Goal: Task Accomplishment & Management: Complete application form

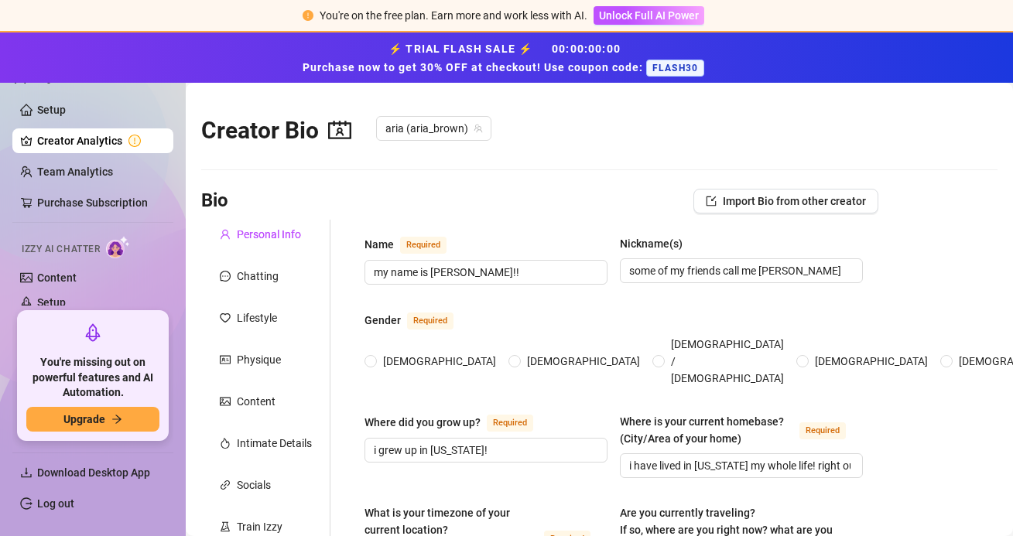
radio input "true"
type input "[DATE]"
click at [45, 271] on link "Content" at bounding box center [56, 277] width 39 height 12
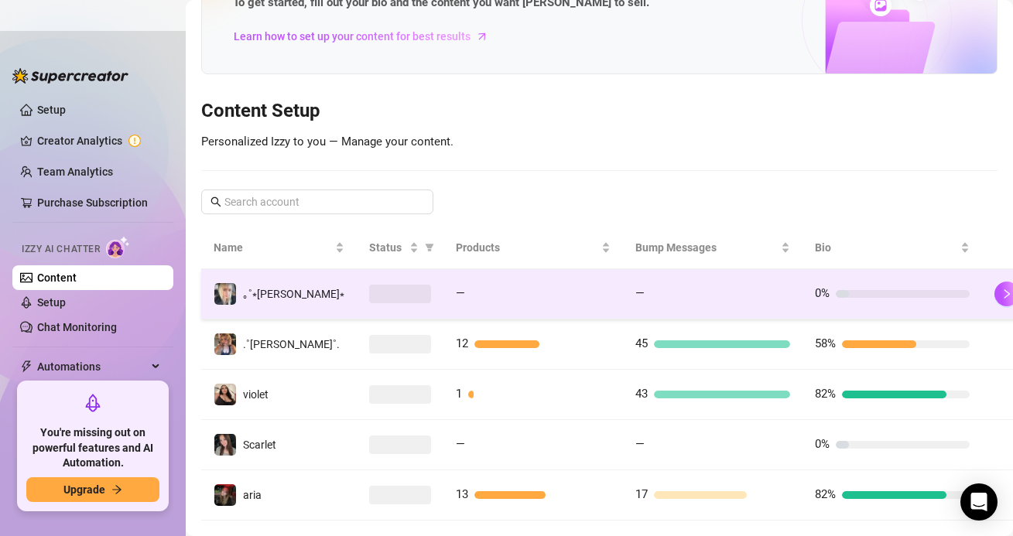
scroll to position [128, 0]
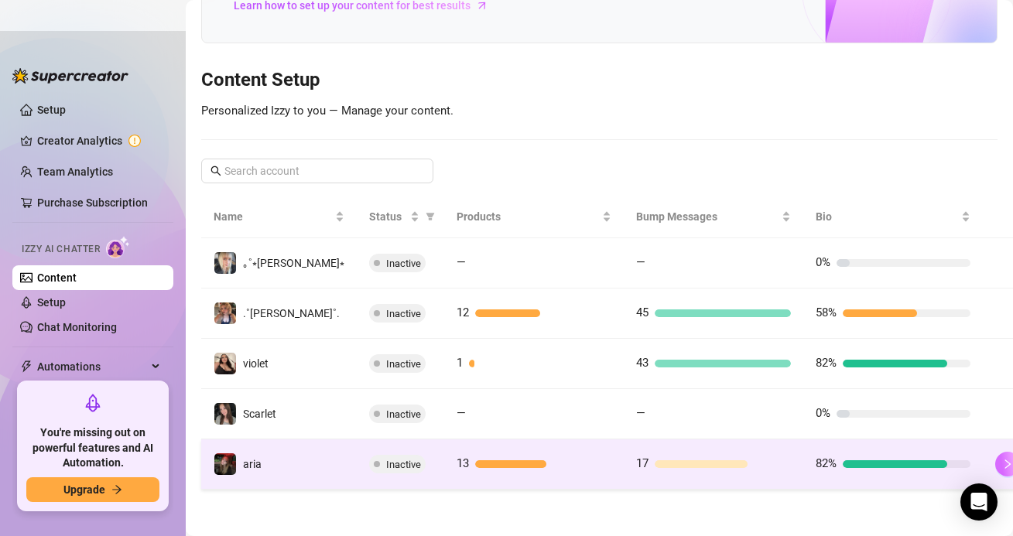
click at [995, 461] on button "button" at bounding box center [1007, 464] width 25 height 25
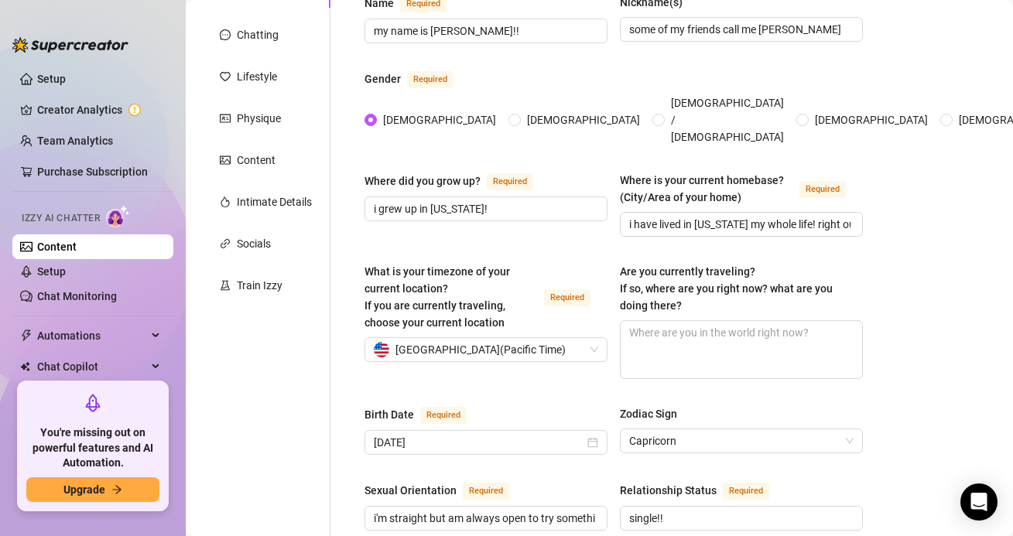
scroll to position [179, 0]
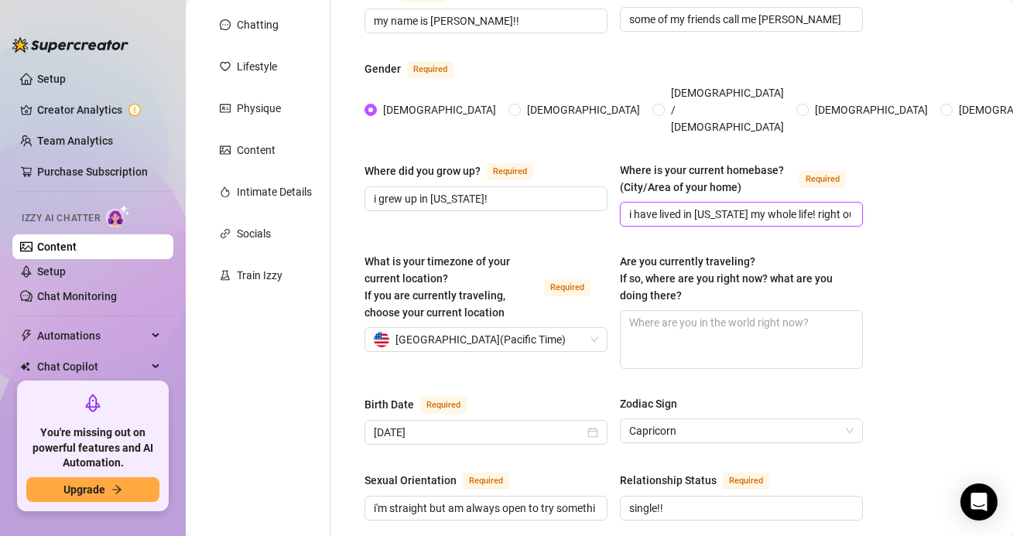
click at [723, 206] on input "i have lived in [US_STATE] my whole life! right outside of the [GEOGRAPHIC_DATA…" at bounding box center [739, 214] width 221 height 17
click at [548, 256] on div "What is your timezone of your current location? If you are currently traveling,…" at bounding box center [480, 287] width 232 height 68
click at [548, 328] on input "What is your timezone of your current location? If you are currently traveling,…" at bounding box center [479, 339] width 210 height 23
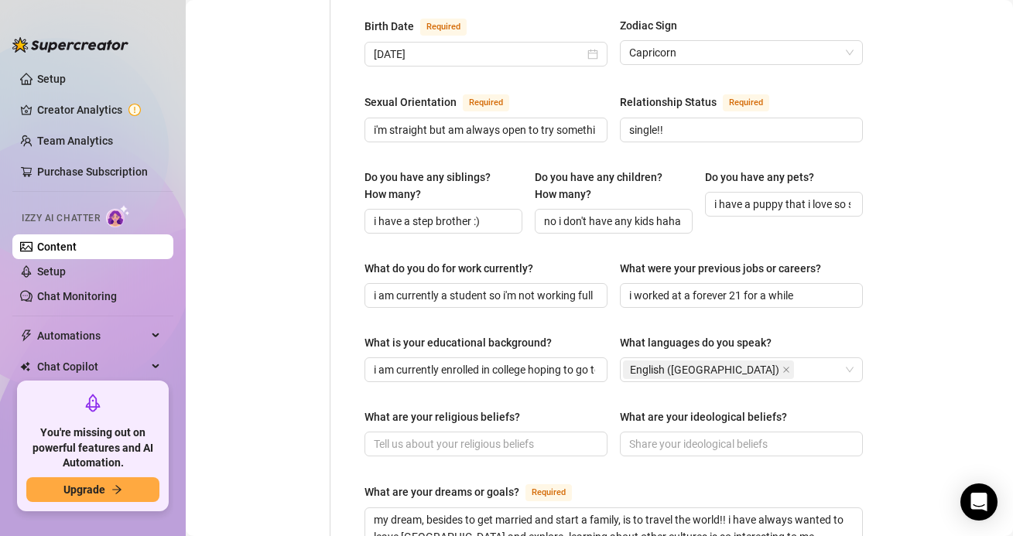
scroll to position [560, 0]
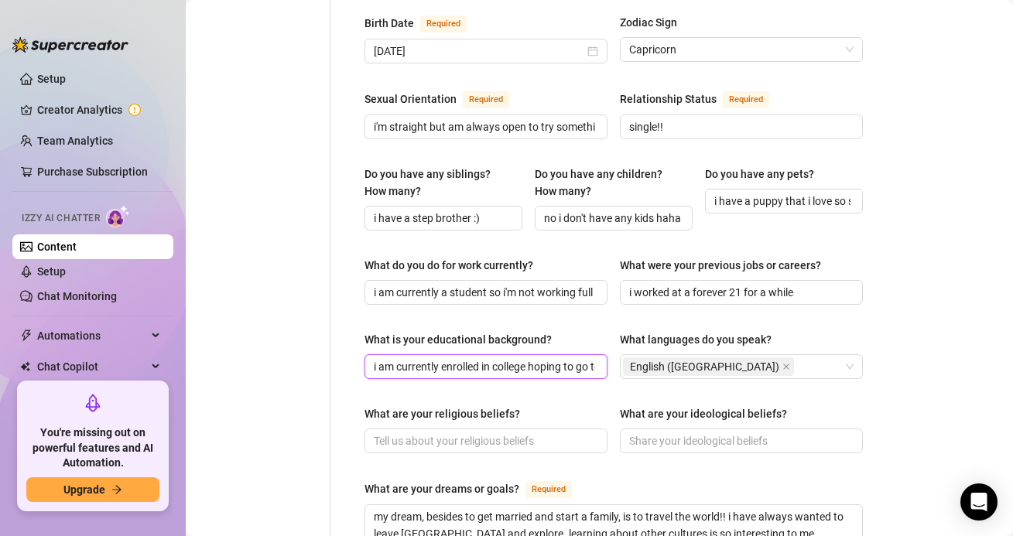
click at [556, 358] on input "i am currently enrolled in college hoping to go to nursing school!" at bounding box center [484, 366] width 221 height 17
click at [627, 280] on span "i worked at a forever 21 for a while" at bounding box center [741, 292] width 243 height 25
click at [603, 298] on div "What do you do for work currently? i am currently a student so i'm not working …" at bounding box center [613, 288] width 498 height 62
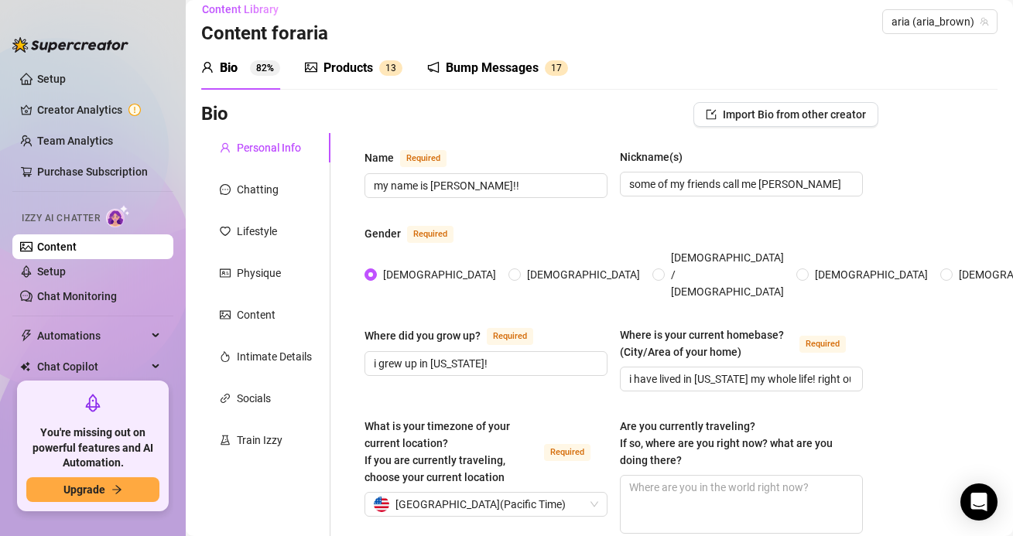
scroll to position [0, 0]
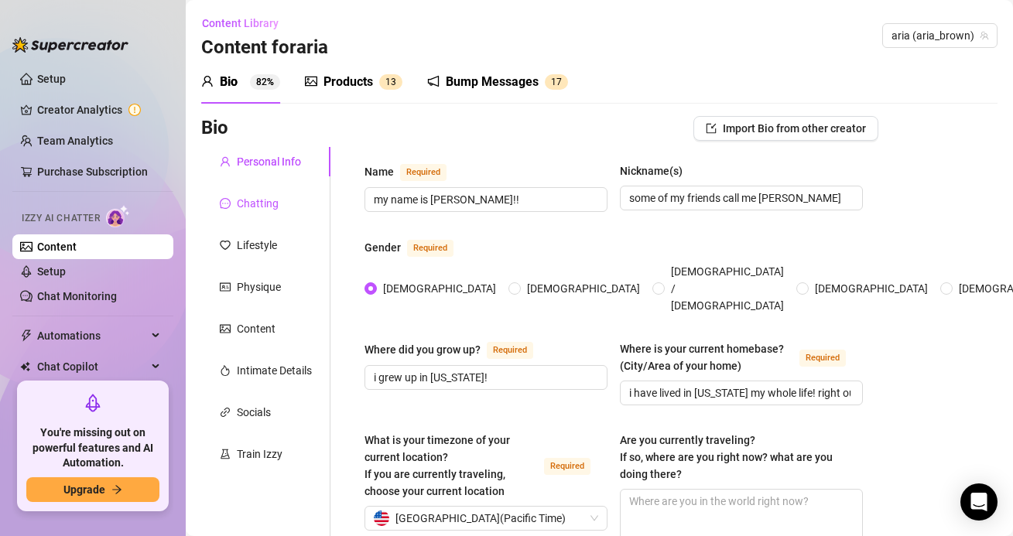
click at [254, 197] on div "Chatting" at bounding box center [258, 203] width 42 height 17
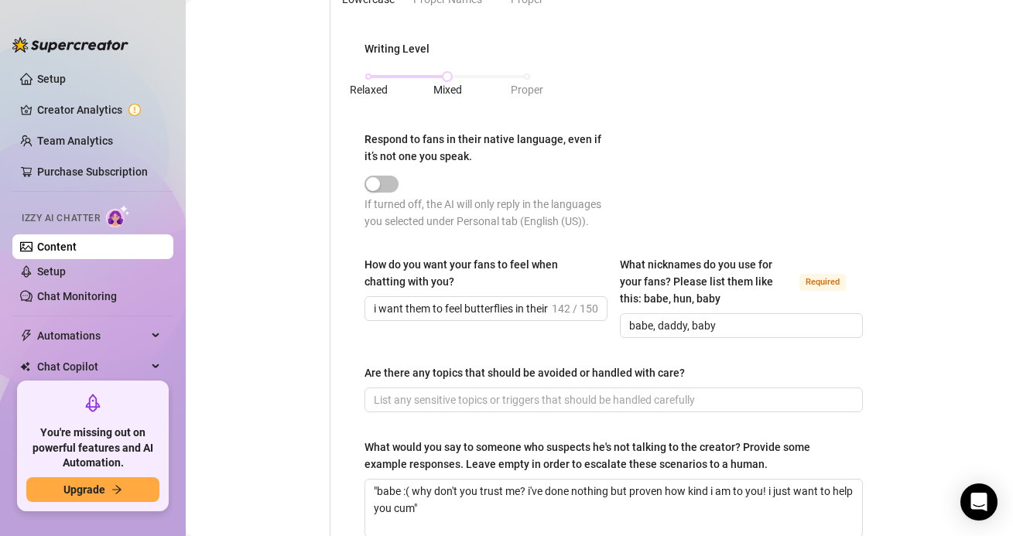
scroll to position [819, 0]
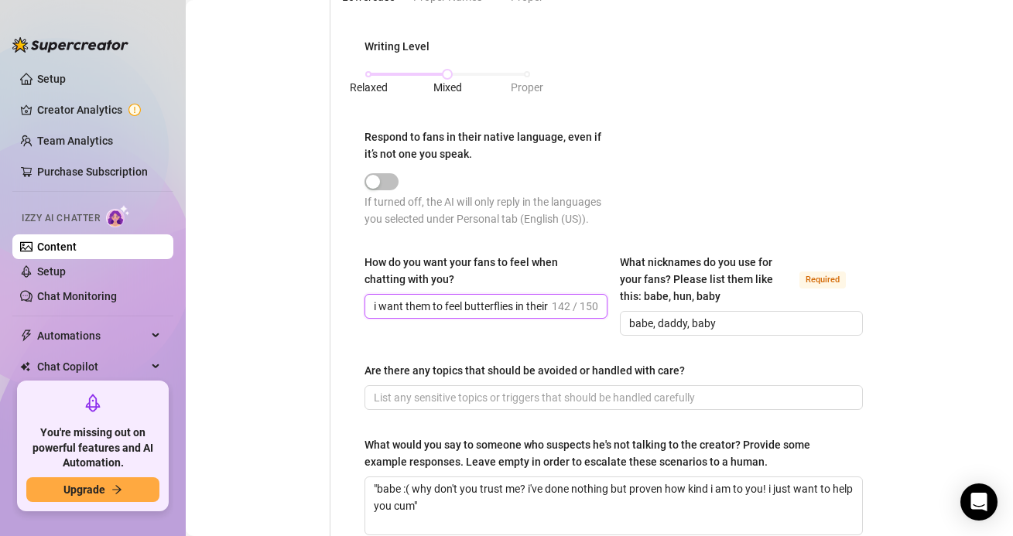
click at [487, 306] on input "i want them to feel butterflies in their stomach and feel giddy and nervous to …" at bounding box center [461, 306] width 175 height 17
click at [494, 336] on div "How do you want your fans to feel when chatting with you? i want them to feel b…" at bounding box center [613, 302] width 498 height 96
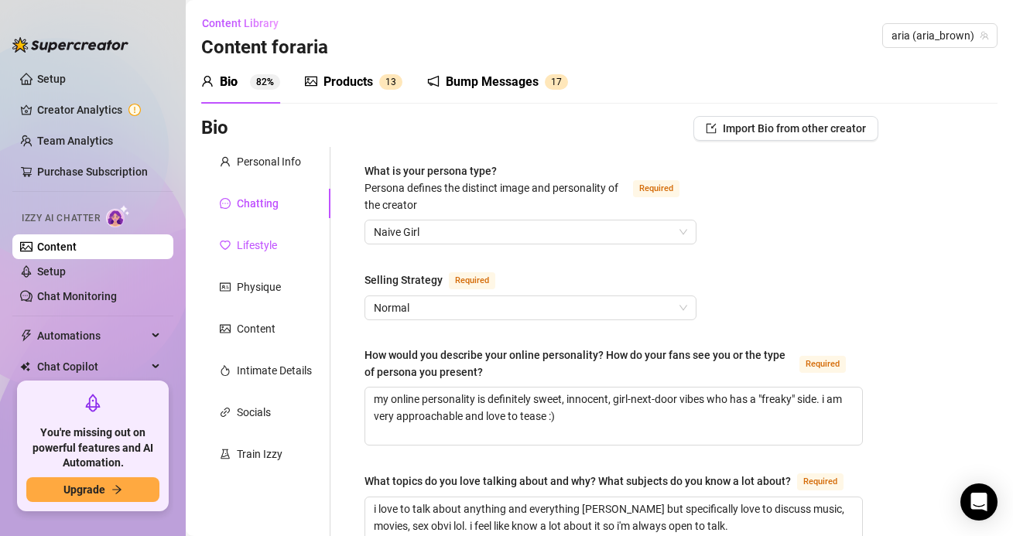
click at [241, 237] on div "Lifestyle" at bounding box center [257, 245] width 40 height 17
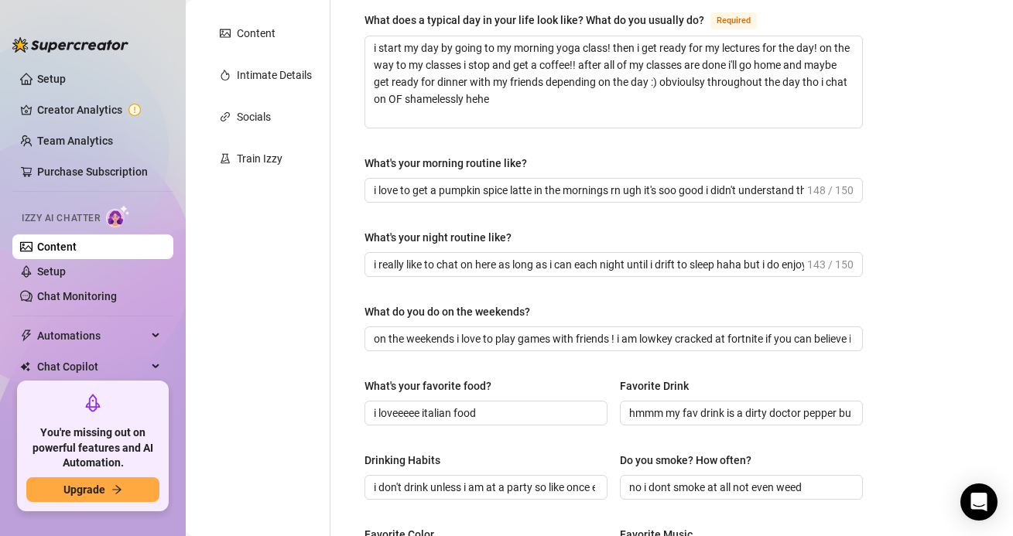
scroll to position [312, 0]
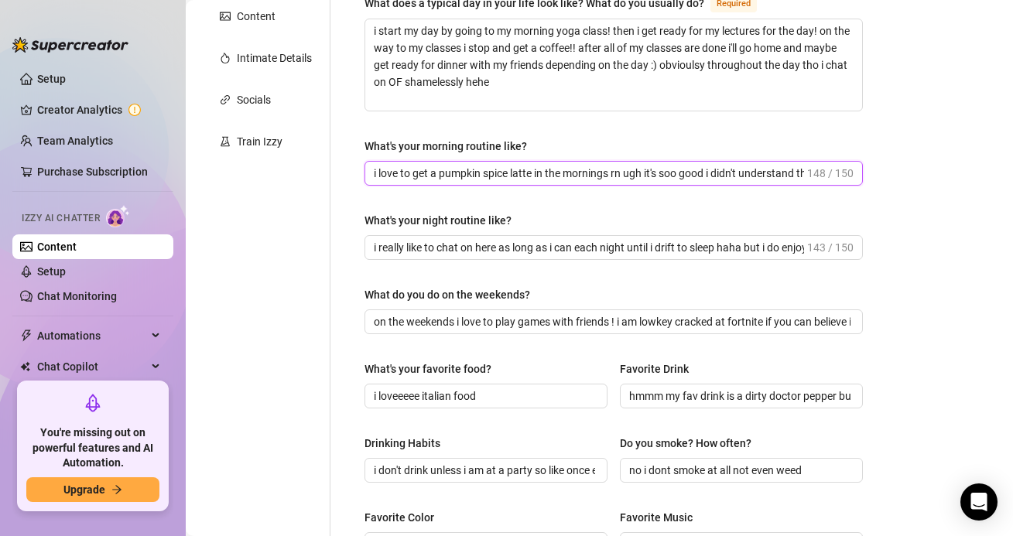
click at [429, 176] on input "i love to get a pumpkin spice latte in the mornings rn ugh it's soo good i didn…" at bounding box center [589, 173] width 430 height 17
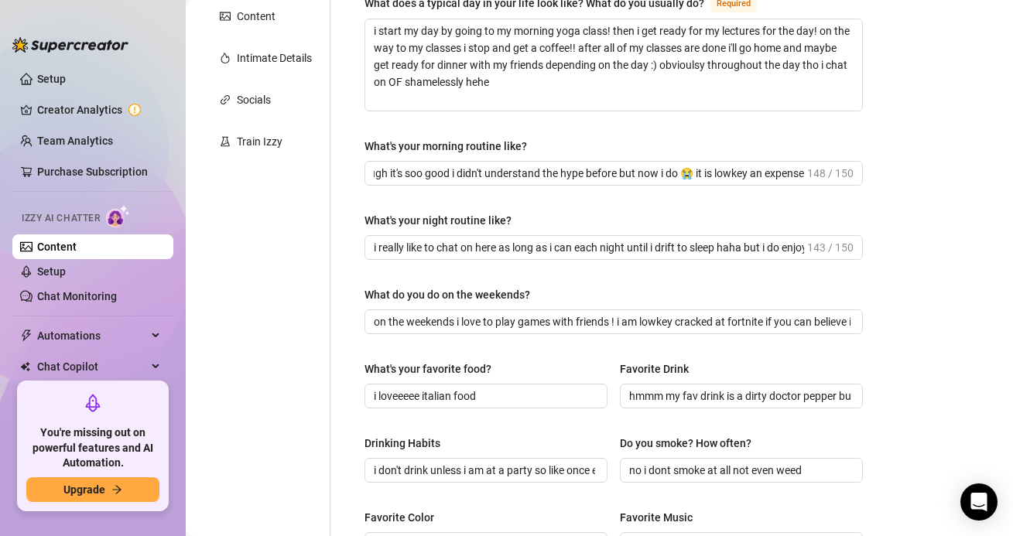
click at [522, 217] on div "What's your night routine like?" at bounding box center [613, 223] width 498 height 23
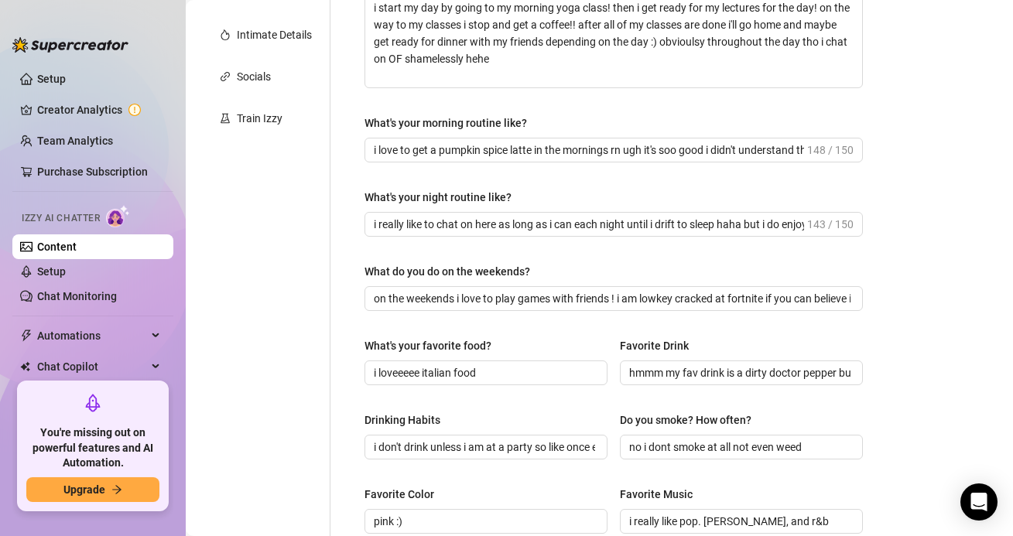
scroll to position [371, 0]
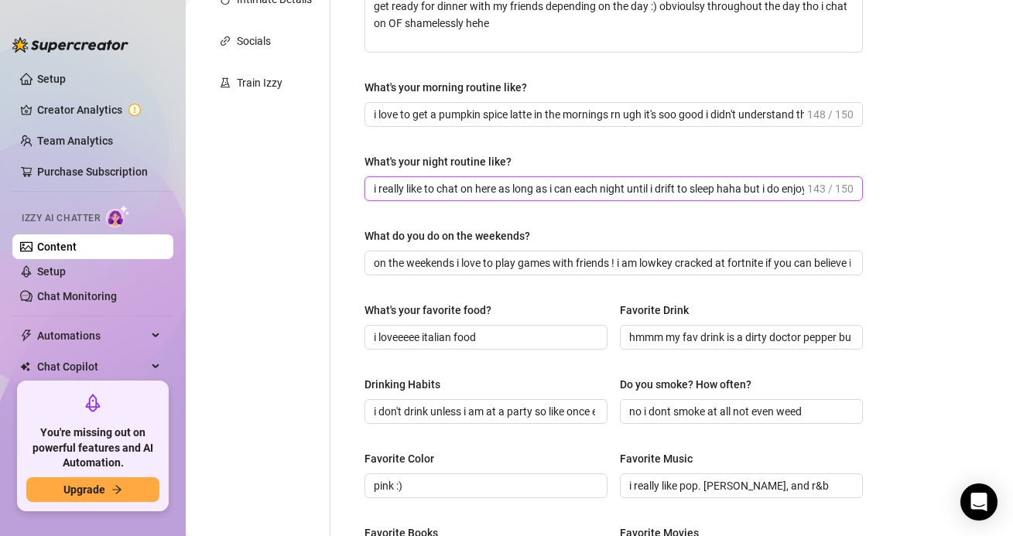
click at [415, 186] on input "i really like to chat on here as long as i can each night until i drift to slee…" at bounding box center [589, 188] width 430 height 17
click at [530, 153] on div "What's your night routine like?" at bounding box center [613, 164] width 498 height 23
click at [473, 149] on div "What are your hobbies and interests? What do you enjoy about them? Required i l…" at bounding box center [613, 297] width 498 height 1012
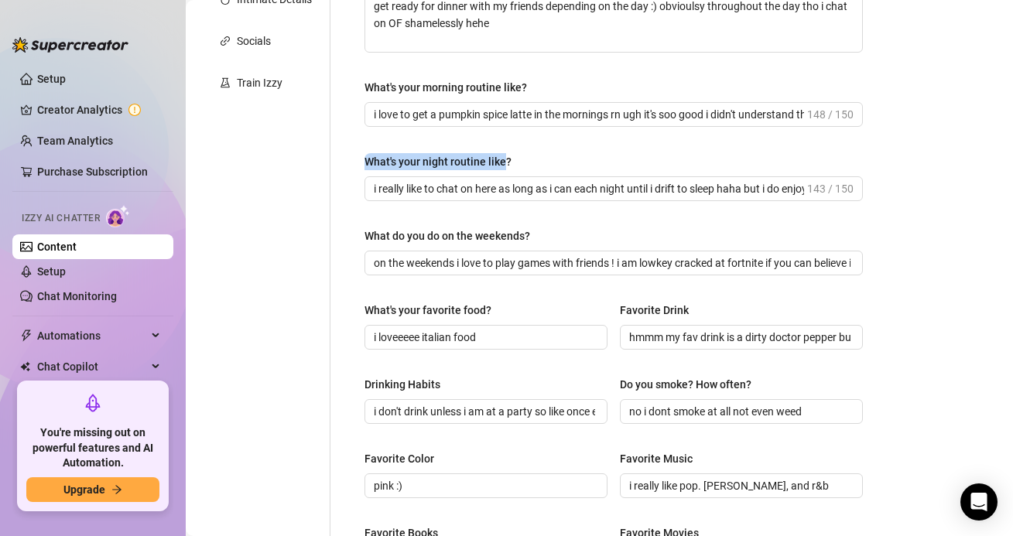
drag, startPoint x: 505, startPoint y: 162, endPoint x: 353, endPoint y: 153, distance: 151.8
click at [353, 153] on div "What are your hobbies and interests? What do you enjoy about them? Required i l…" at bounding box center [613, 297] width 529 height 1043
click at [402, 147] on div "What are your hobbies and interests? What do you enjoy about them? Required i l…" at bounding box center [613, 297] width 498 height 1012
drag, startPoint x: 509, startPoint y: 153, endPoint x: 397, endPoint y: 145, distance: 112.5
click at [396, 145] on div "What are your hobbies and interests? What do you enjoy about them? Required i l…" at bounding box center [613, 297] width 498 height 1012
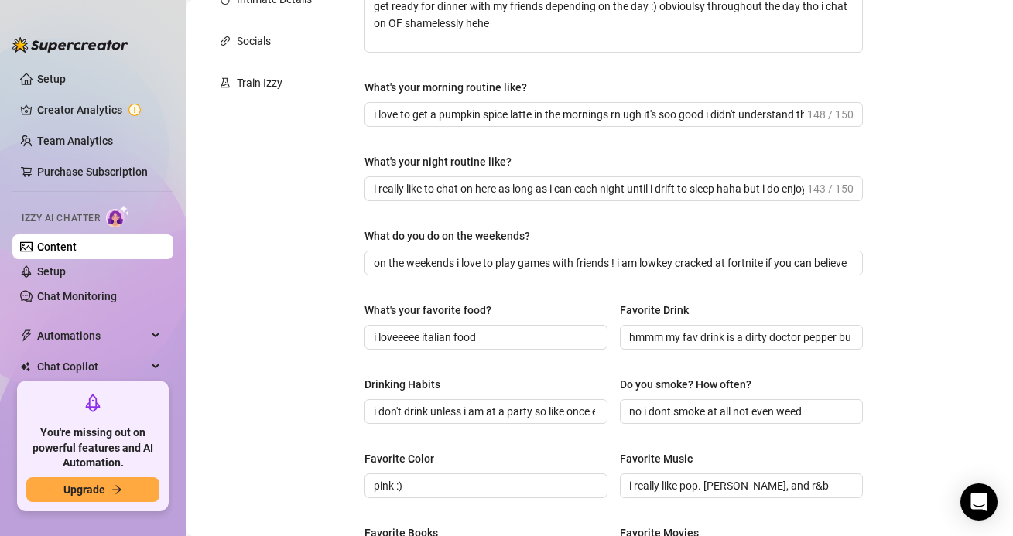
click at [403, 142] on div "What are your hobbies and interests? What do you enjoy about them? Required i l…" at bounding box center [613, 297] width 498 height 1012
click at [426, 191] on input "i really like to chat on here as long as i can each night until i drift to slee…" at bounding box center [589, 188] width 430 height 17
drag, startPoint x: 764, startPoint y: 124, endPoint x: 764, endPoint y: 115, distance: 8.5
click at [764, 124] on span "i love to get a pumpkin spice latte in the mornings rn ugh it's soo good i didn…" at bounding box center [613, 114] width 498 height 25
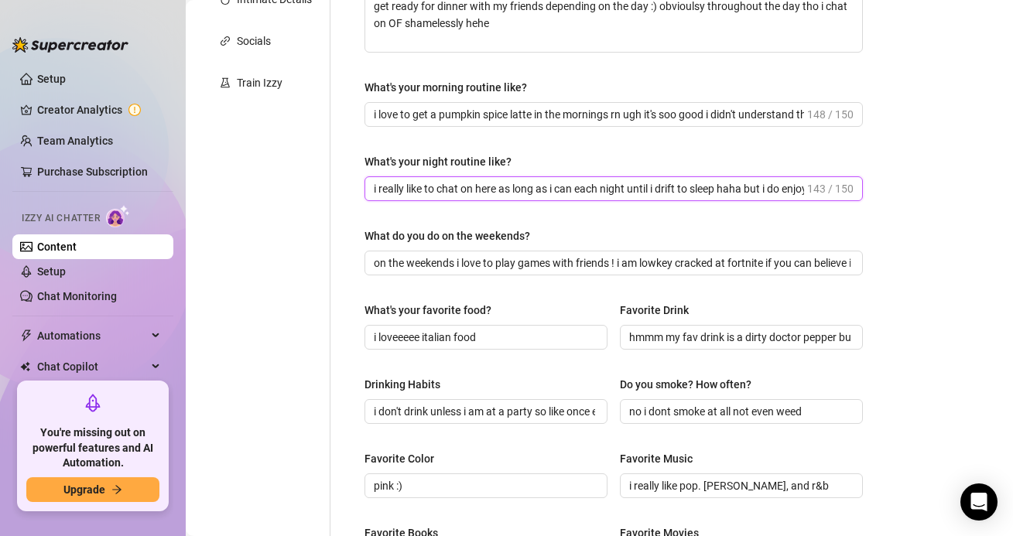
click at [797, 186] on input "i really like to chat on here as long as i can each night until i drift to slee…" at bounding box center [589, 188] width 430 height 17
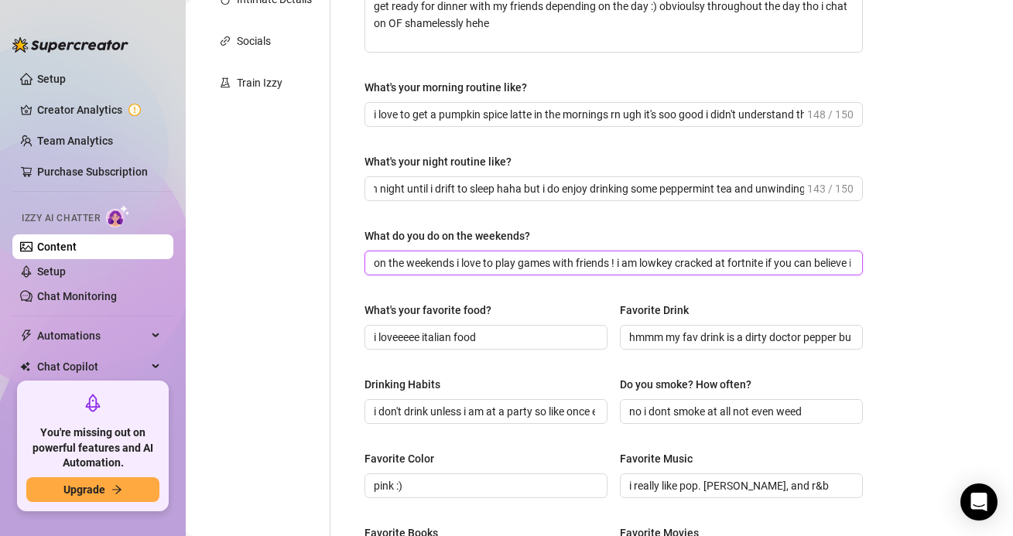
click at [677, 265] on input "on the weekends i love to play games with friends ! i am lowkey cracked at fort…" at bounding box center [612, 262] width 476 height 17
click at [673, 228] on div "What do you do on the weekends?" at bounding box center [613, 238] width 498 height 23
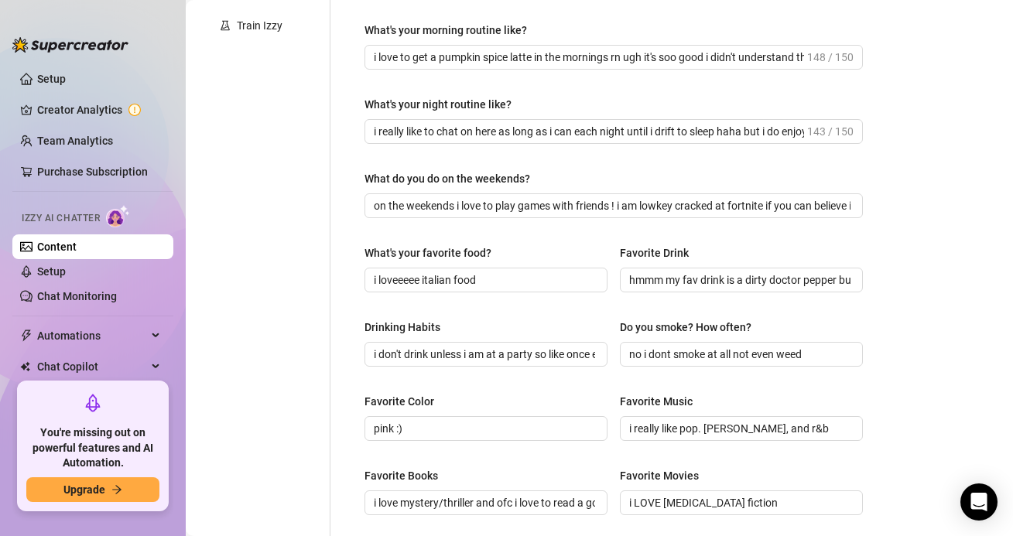
scroll to position [429, 0]
click at [709, 200] on input "on the weekends i love to play games with friends ! i am lowkey cracked at fort…" at bounding box center [612, 204] width 476 height 17
click at [683, 236] on div "What are your hobbies and interests? What do you enjoy about them? Required i l…" at bounding box center [613, 239] width 498 height 1012
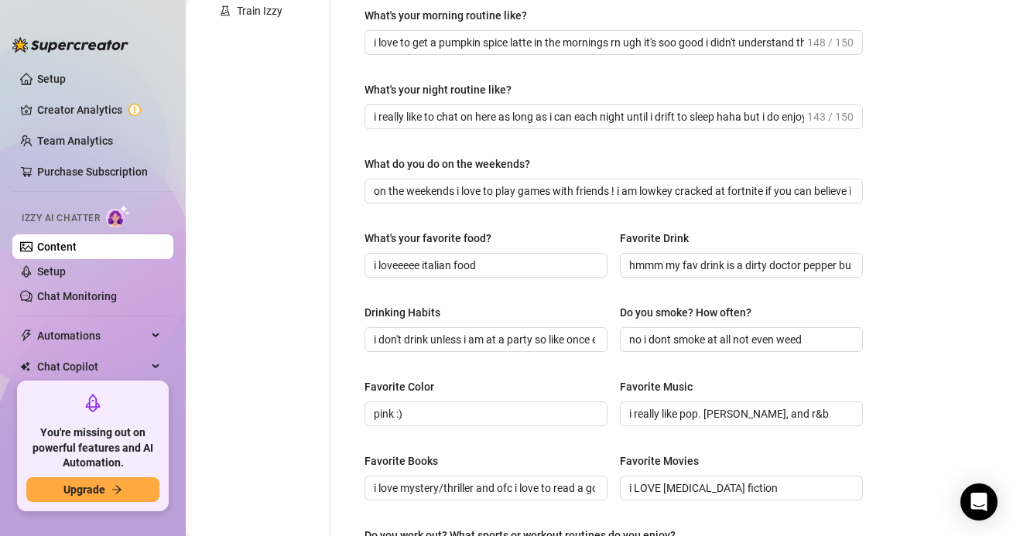
scroll to position [0, 0]
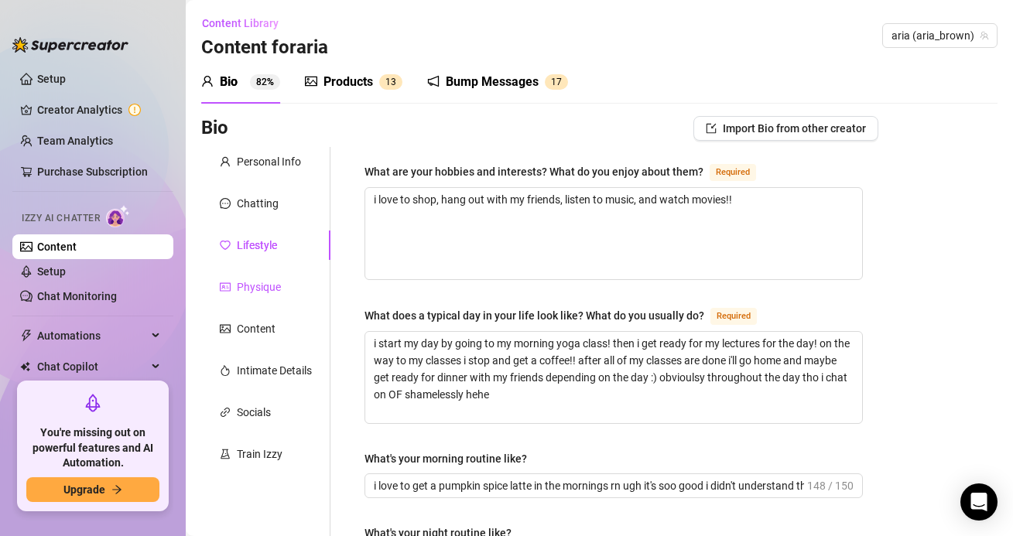
click at [246, 290] on div "Physique" at bounding box center [259, 286] width 44 height 17
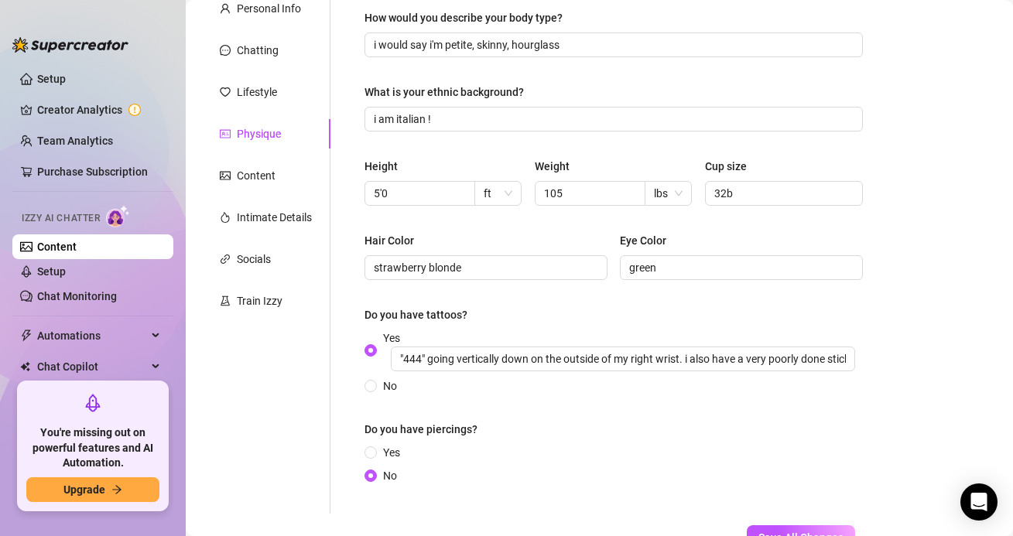
scroll to position [155, 0]
click at [270, 188] on div "Content" at bounding box center [265, 173] width 129 height 29
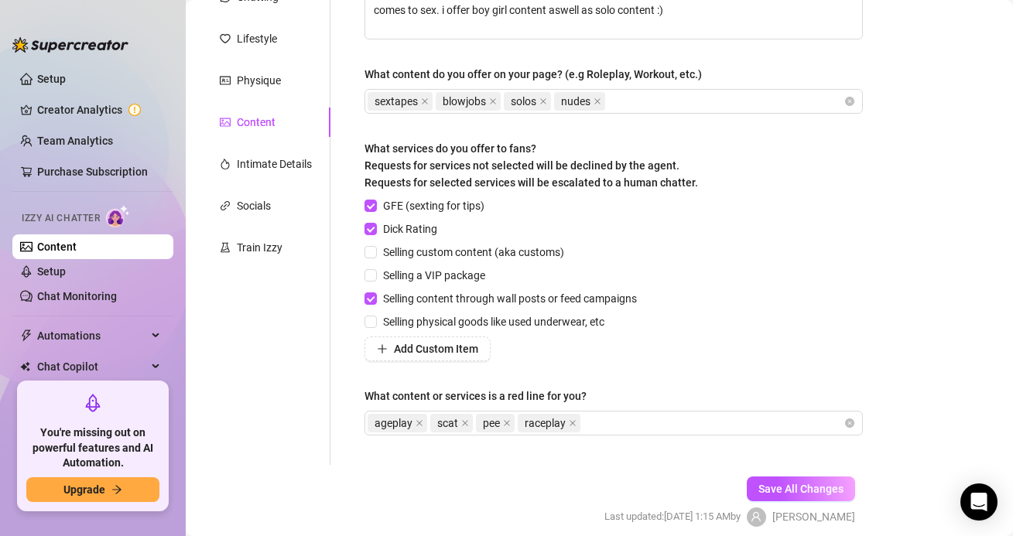
scroll to position [218, 0]
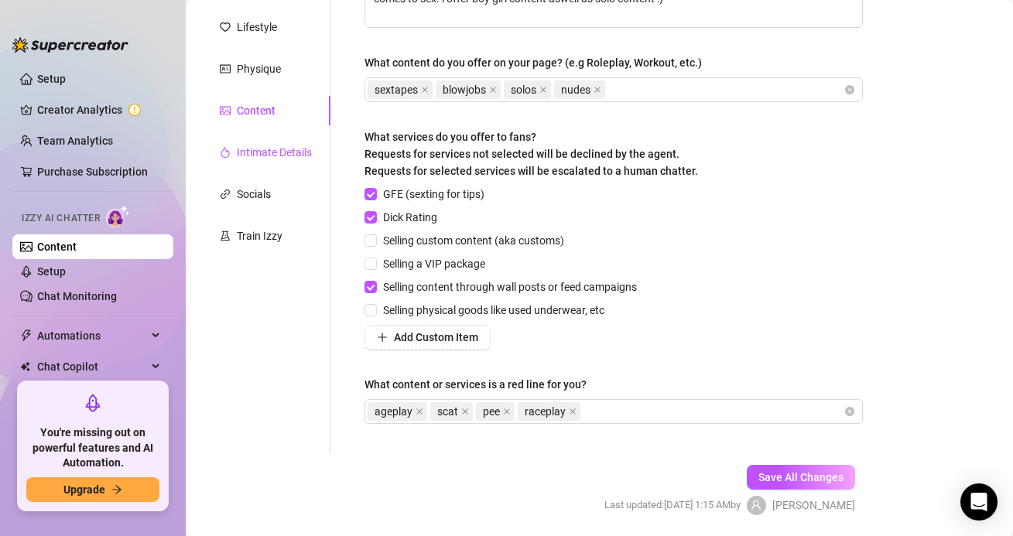
click at [263, 155] on div "Intimate Details" at bounding box center [274, 152] width 75 height 17
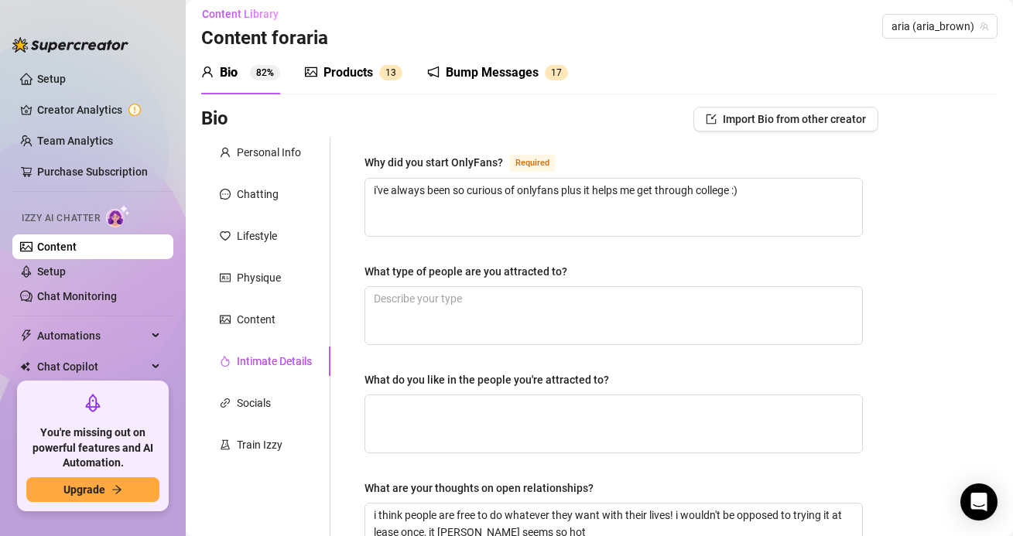
scroll to position [0, 0]
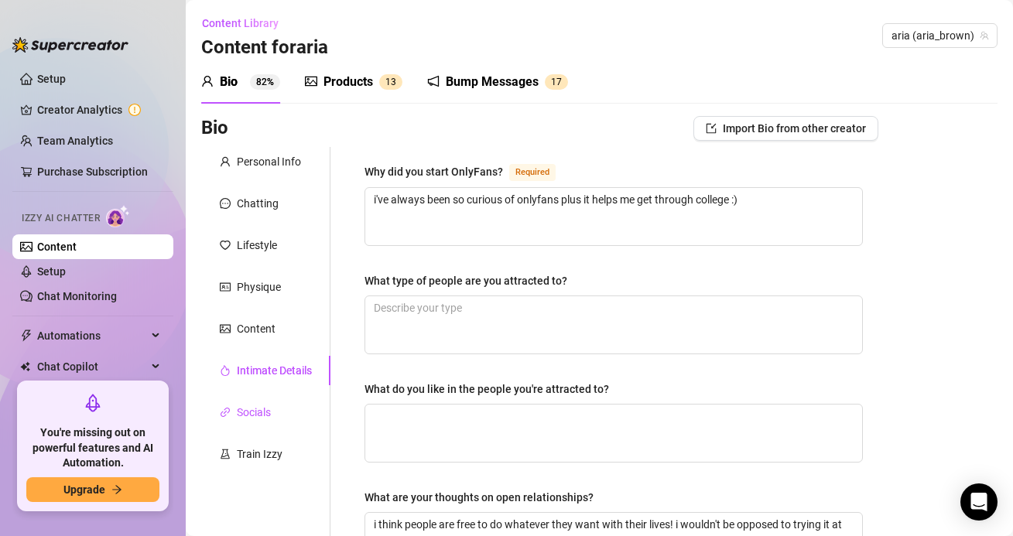
click at [255, 418] on div "Socials" at bounding box center [254, 412] width 34 height 17
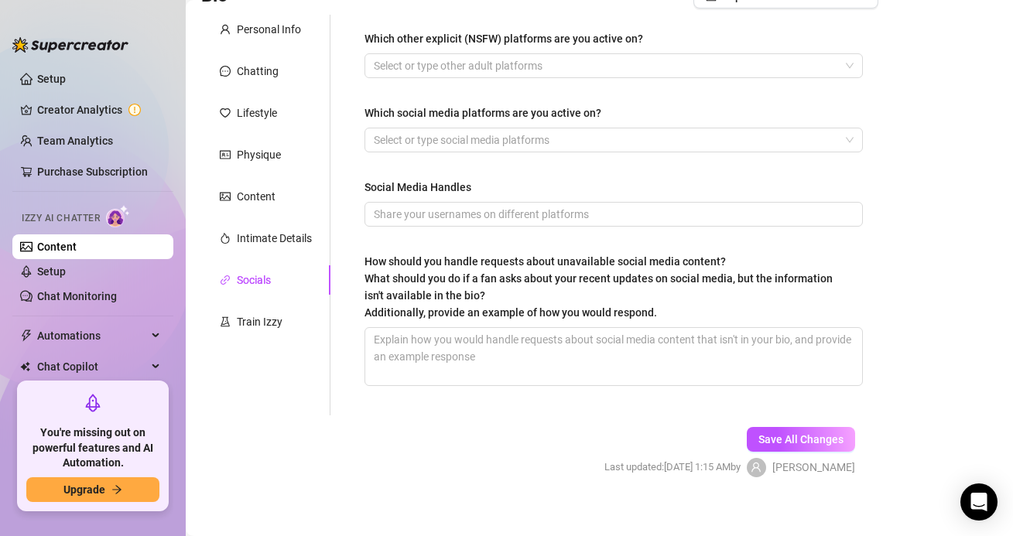
scroll to position [147, 0]
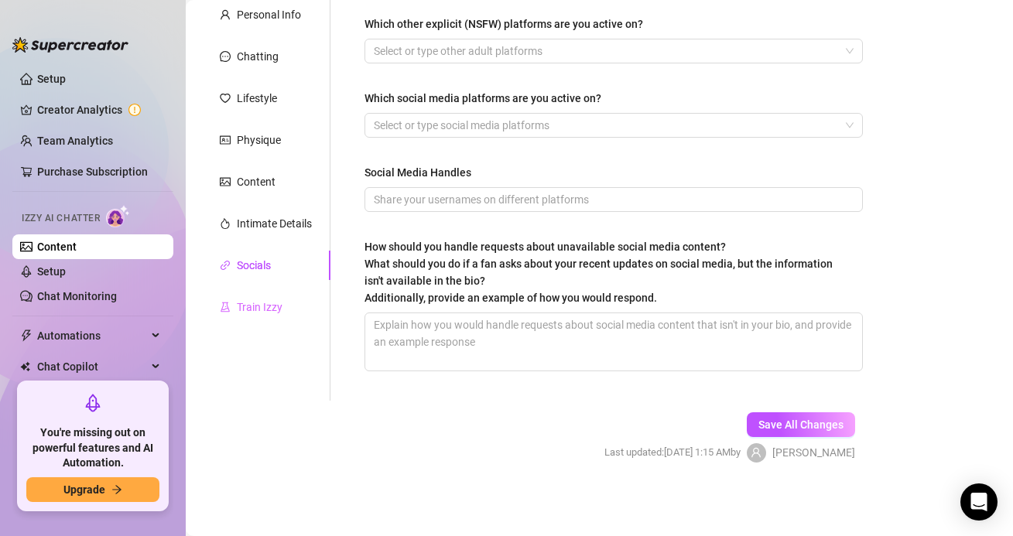
click at [285, 320] on div "Train Izzy" at bounding box center [265, 306] width 129 height 29
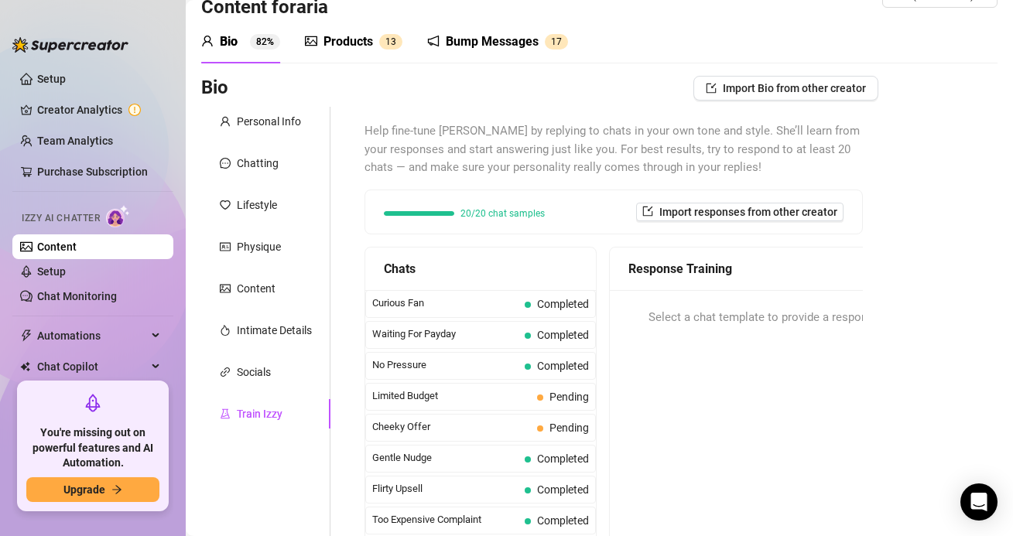
scroll to position [0, 0]
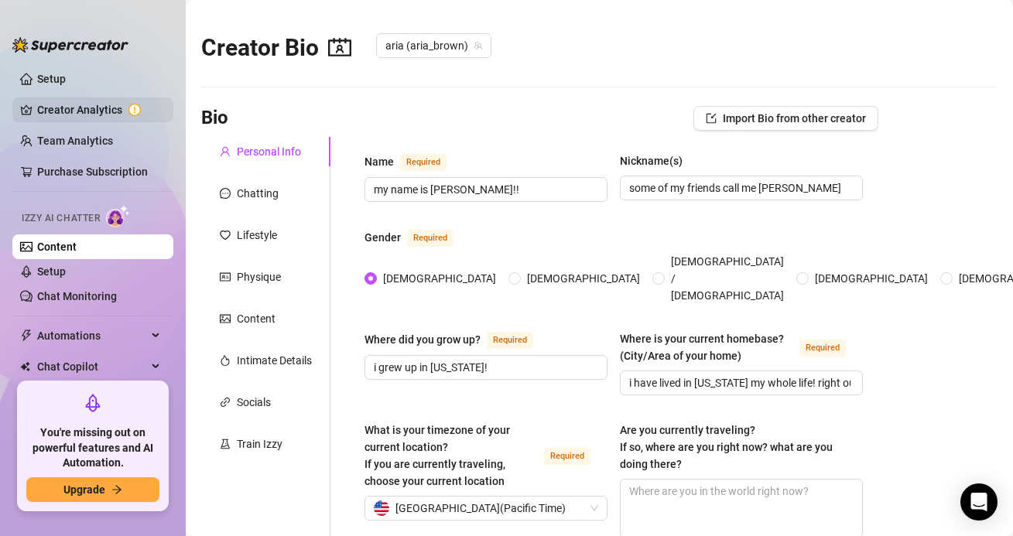
click at [76, 101] on link "Creator Analytics" at bounding box center [99, 109] width 124 height 25
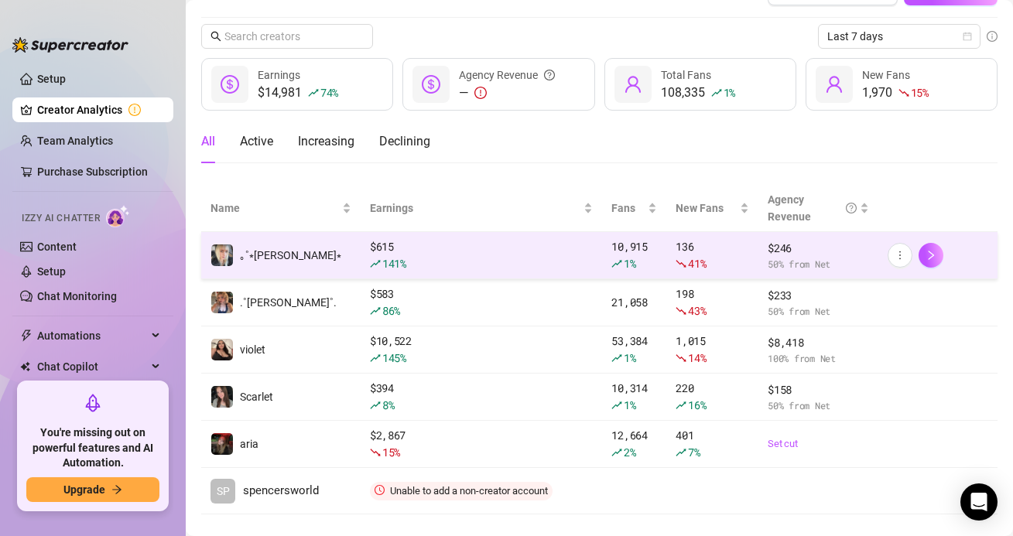
scroll to position [38, 0]
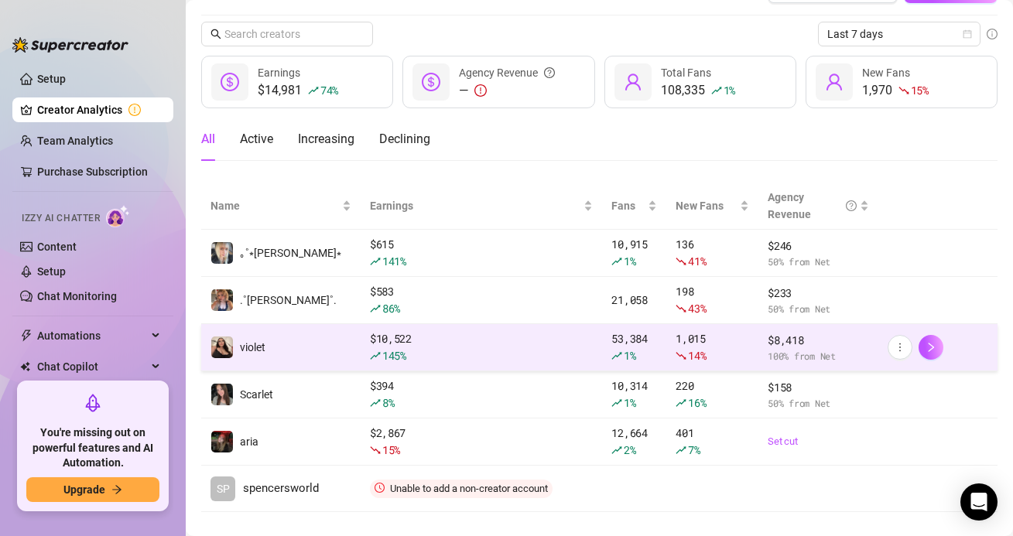
click at [430, 347] on div "145 %" at bounding box center [482, 355] width 224 height 17
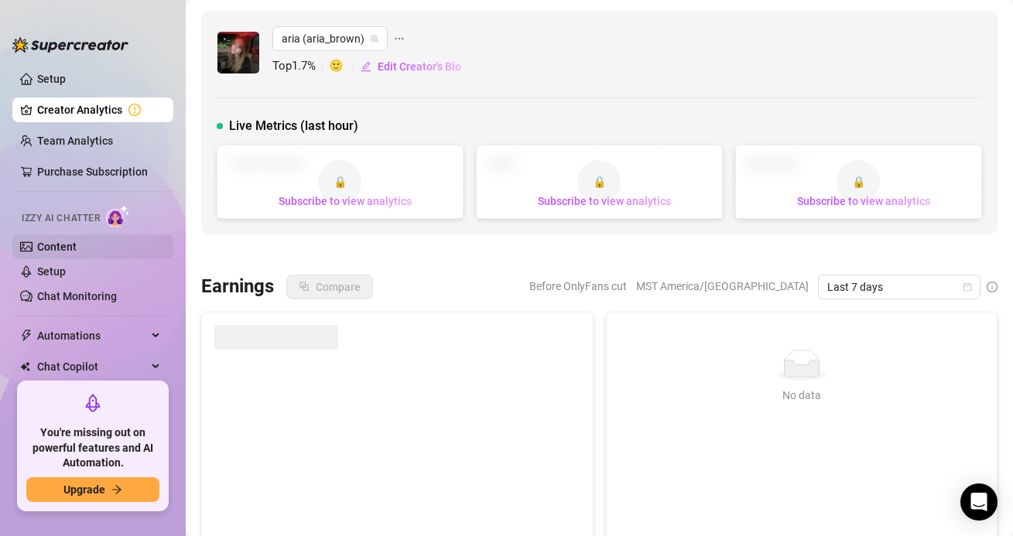
click at [37, 242] on link "Content" at bounding box center [56, 247] width 39 height 12
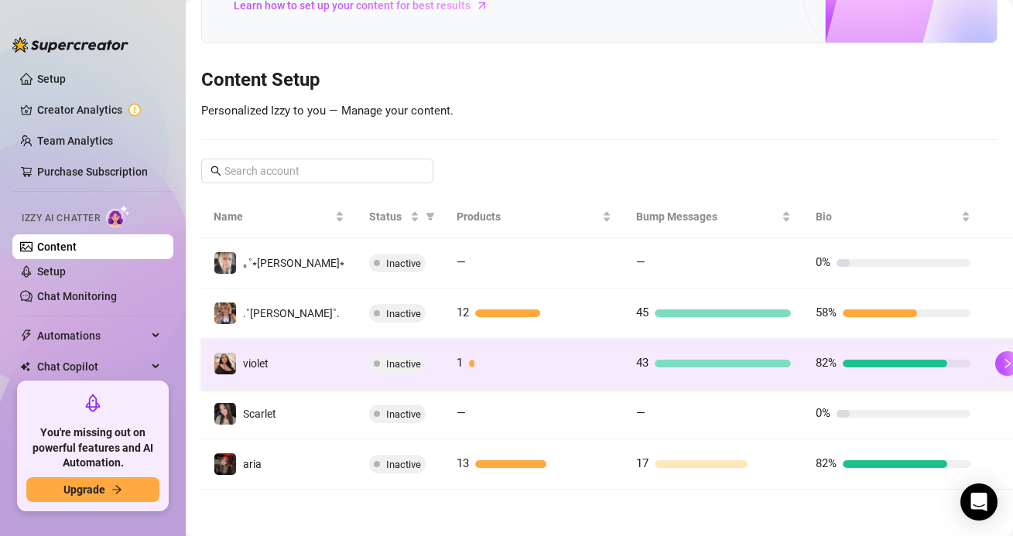
scroll to position [128, 0]
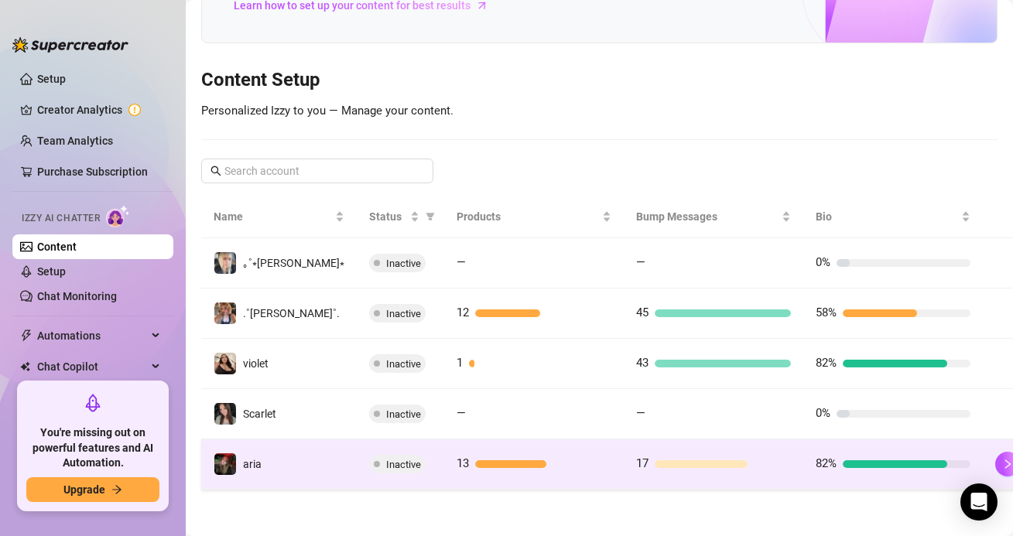
click at [395, 461] on td "Inactive" at bounding box center [400, 464] width 87 height 50
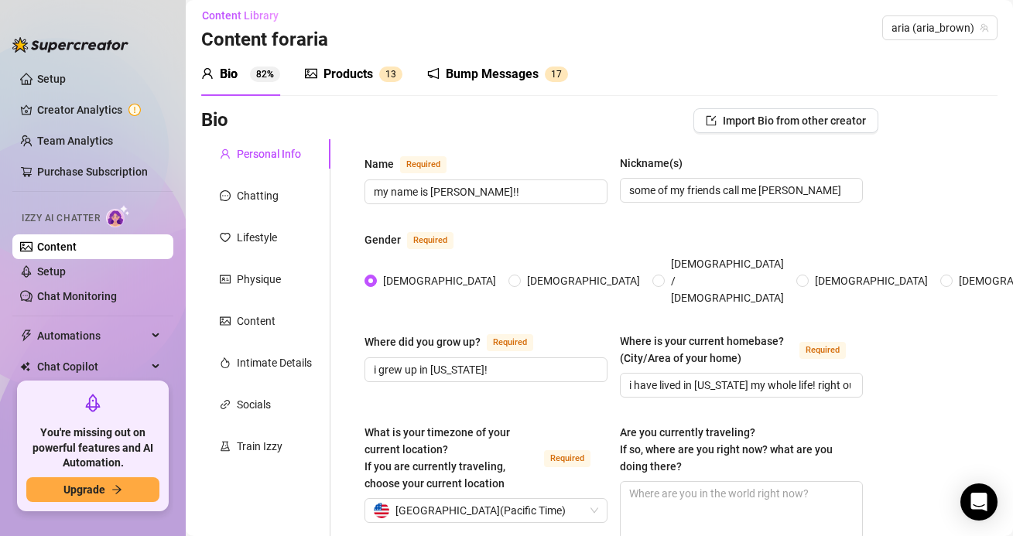
scroll to position [2, 0]
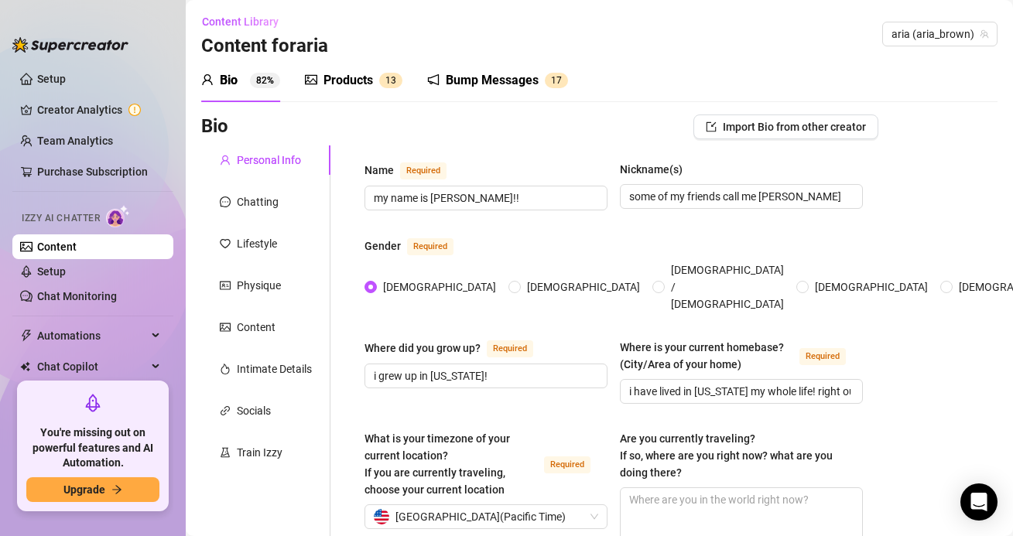
click at [360, 81] on div "Products" at bounding box center [348, 80] width 50 height 19
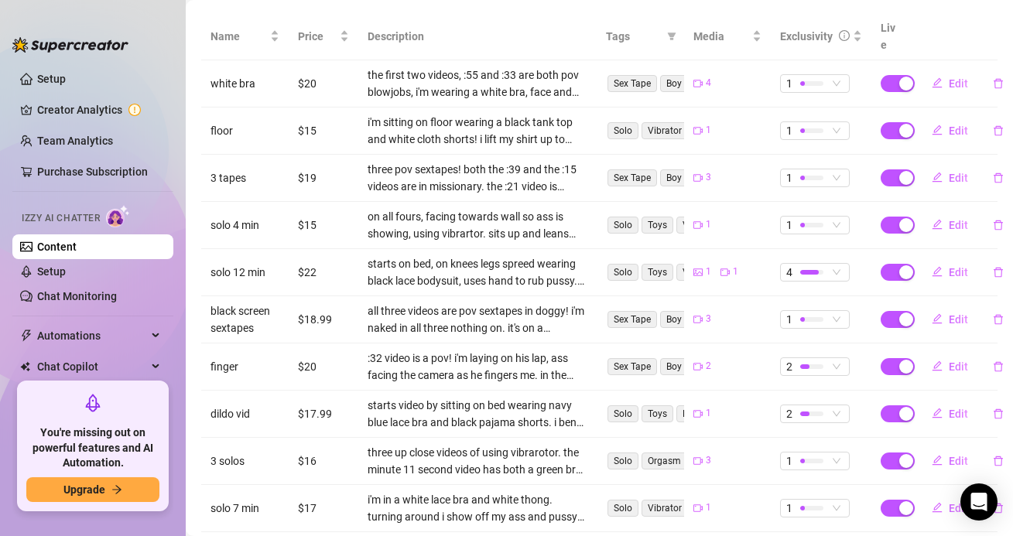
scroll to position [374, 0]
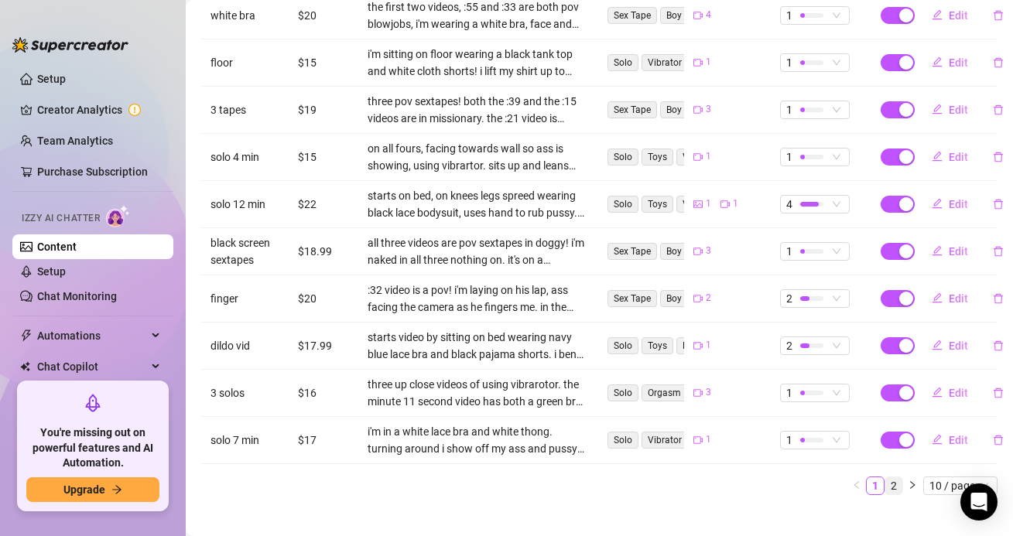
click at [893, 477] on link "2" at bounding box center [893, 485] width 17 height 17
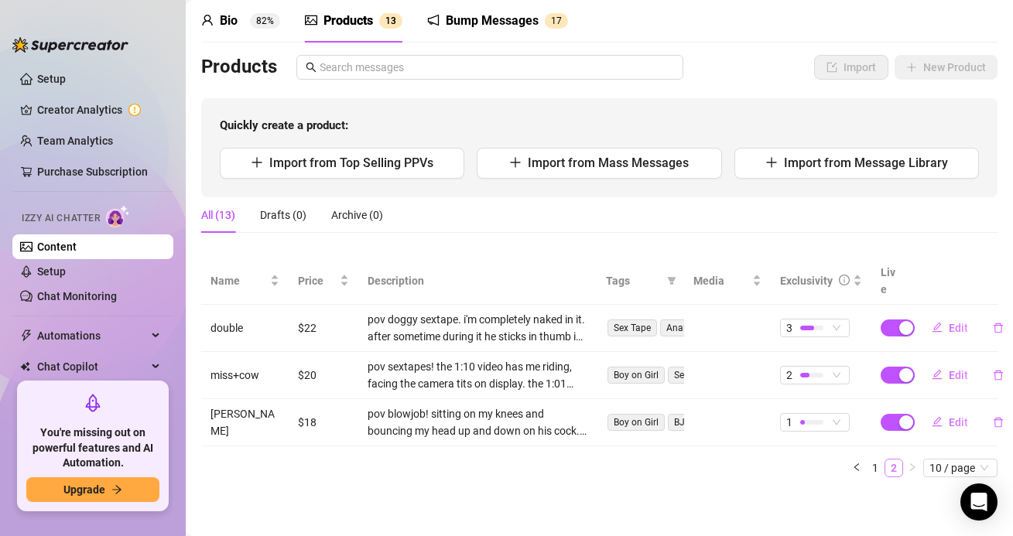
scroll to position [43, 0]
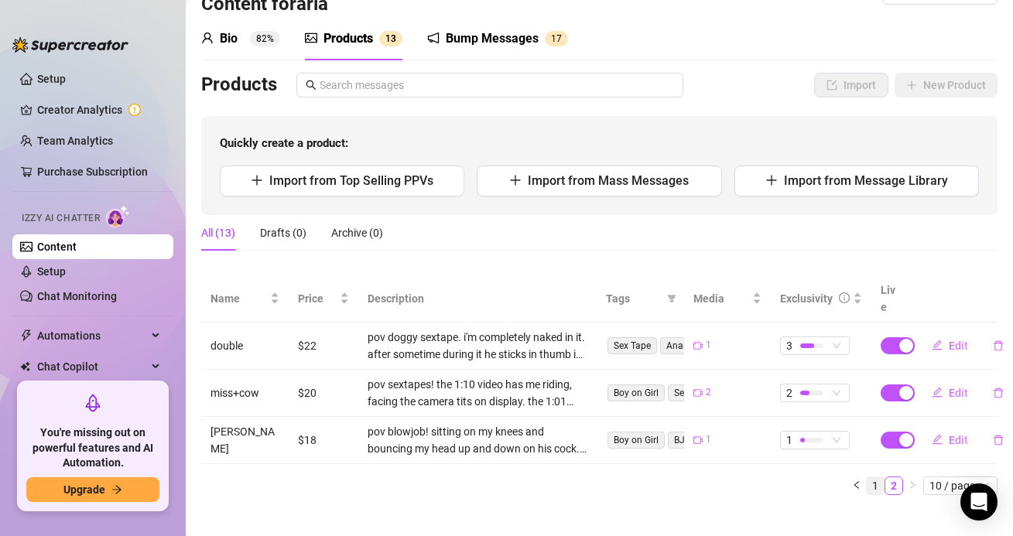
click at [879, 477] on link "1" at bounding box center [874, 485] width 17 height 17
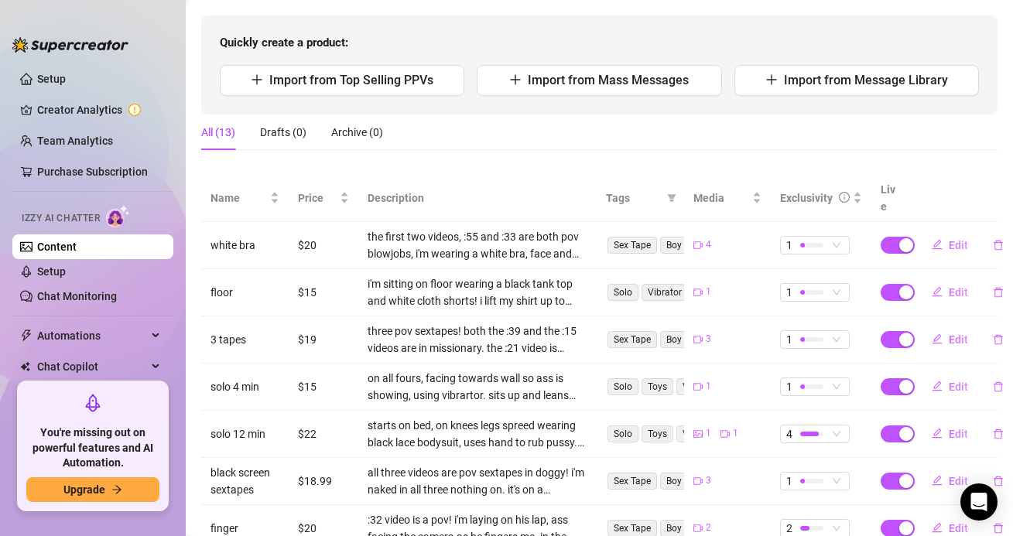
scroll to position [0, 0]
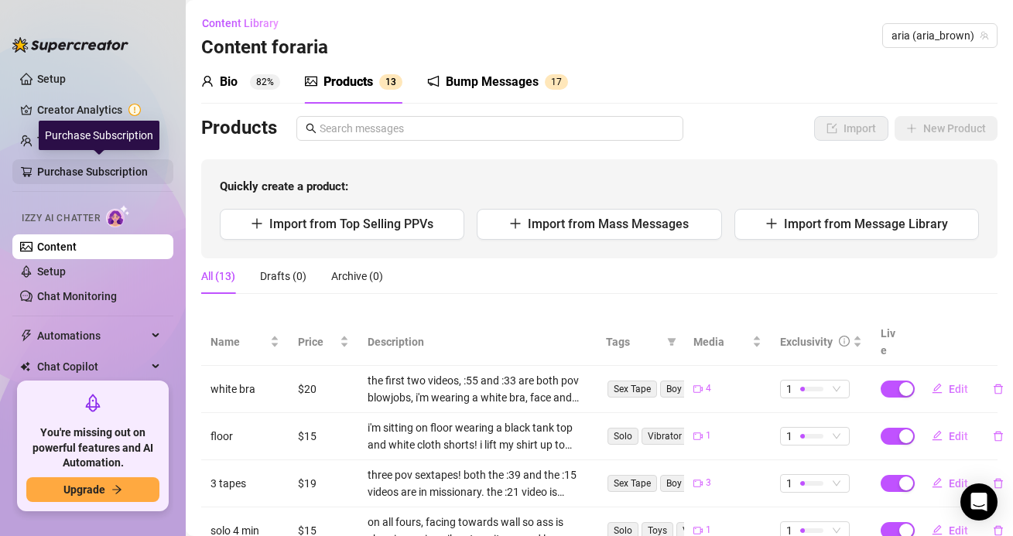
click at [109, 164] on link "Purchase Subscription" at bounding box center [99, 171] width 124 height 25
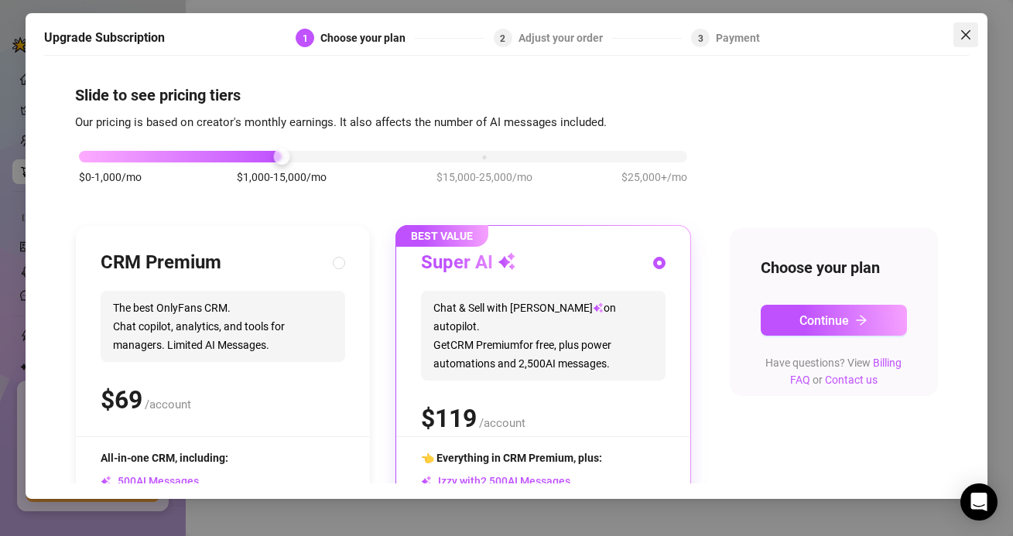
click at [972, 43] on button "Close" at bounding box center [965, 34] width 25 height 25
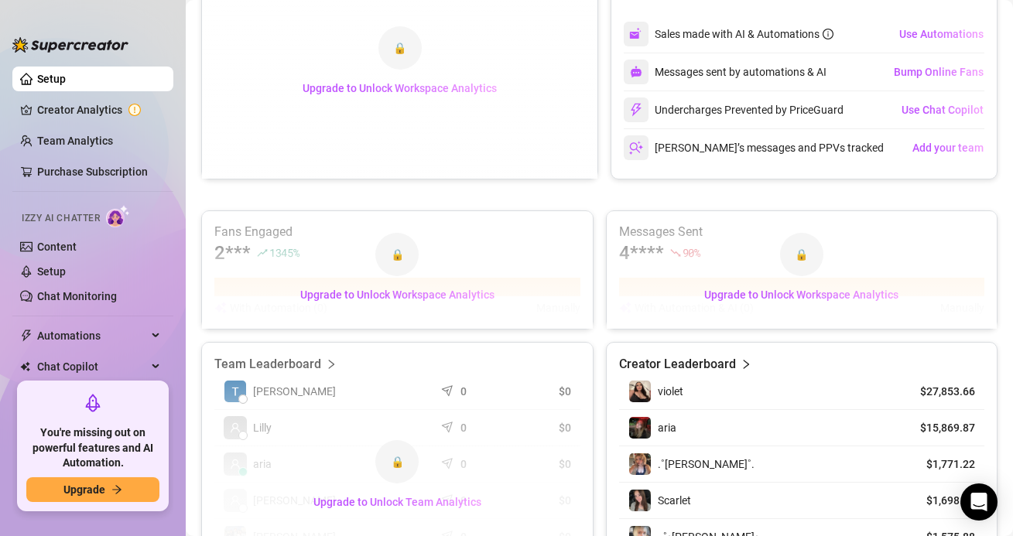
scroll to position [562, 0]
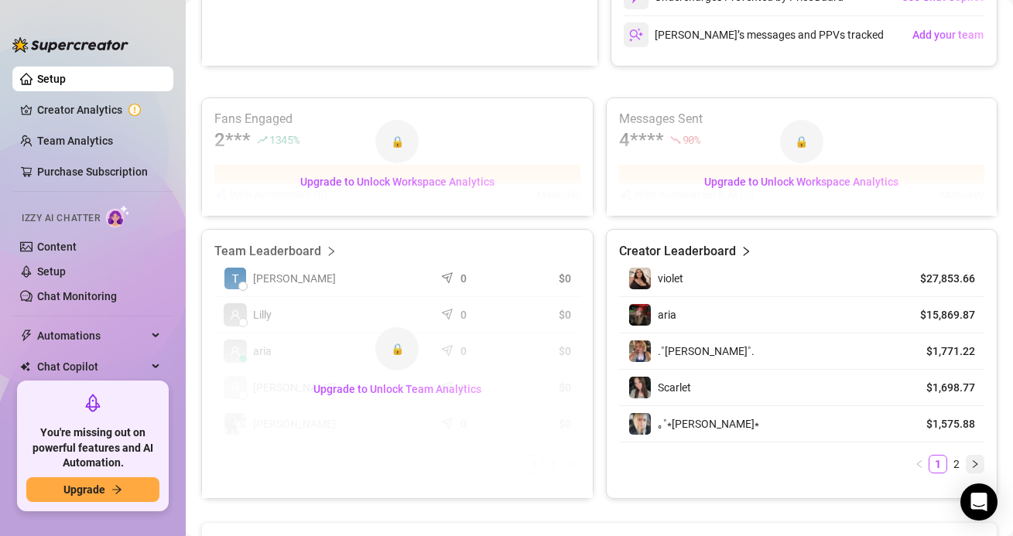
click at [965, 464] on button "button" at bounding box center [974, 464] width 19 height 19
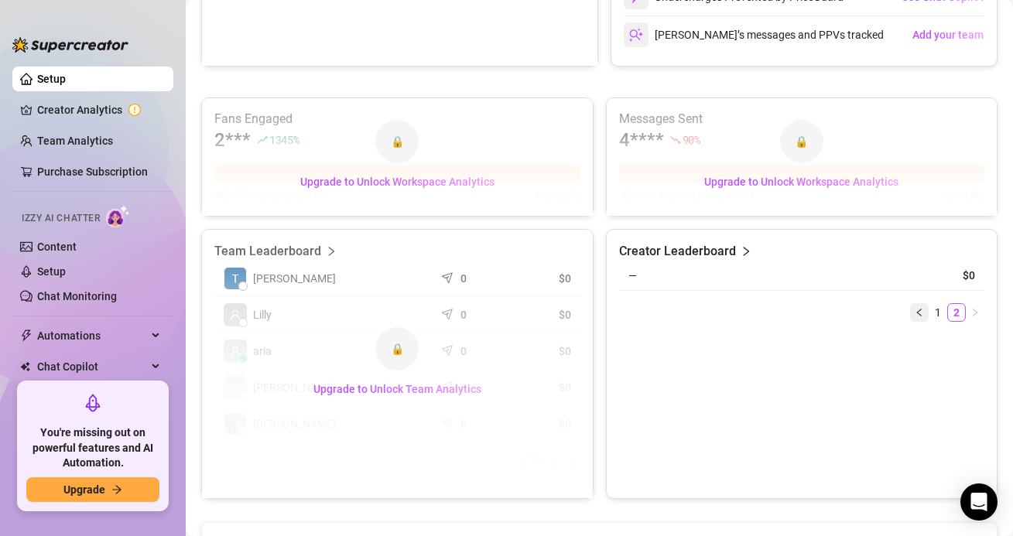
click at [922, 306] on button "button" at bounding box center [919, 312] width 19 height 19
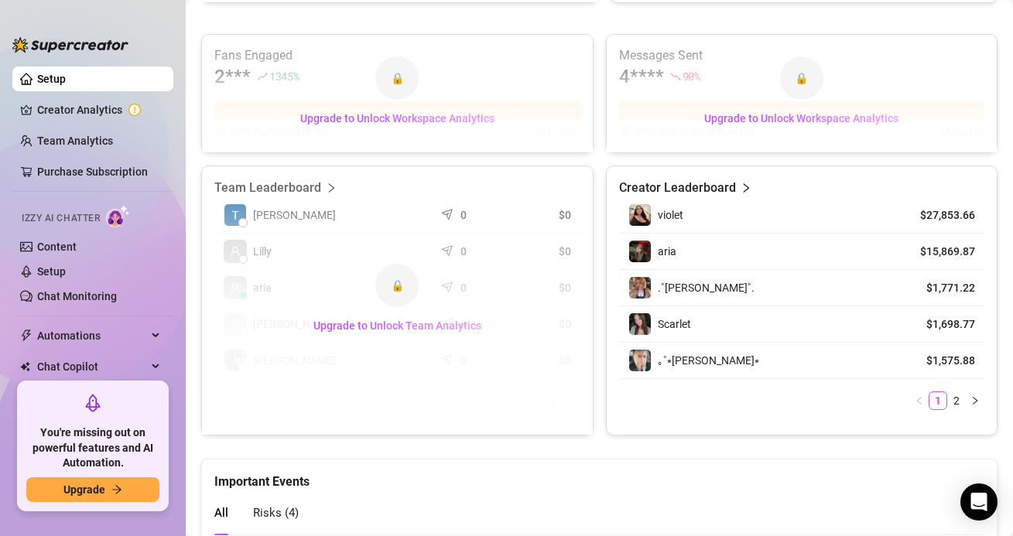
scroll to position [835, 0]
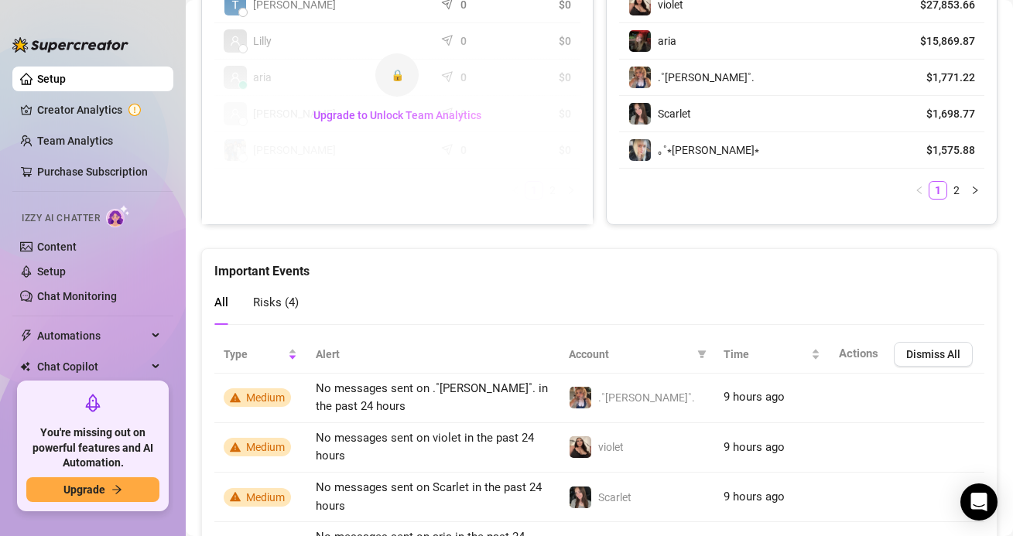
click at [282, 306] on span "Risks ( 4 )" at bounding box center [276, 302] width 46 height 14
click at [50, 113] on link "Creator Analytics" at bounding box center [99, 109] width 124 height 25
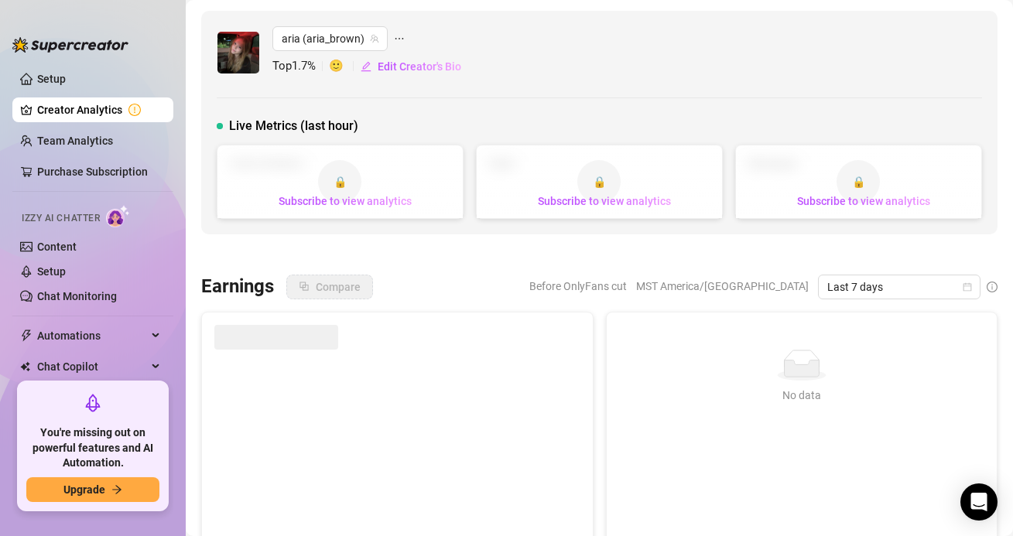
scroll to position [80, 0]
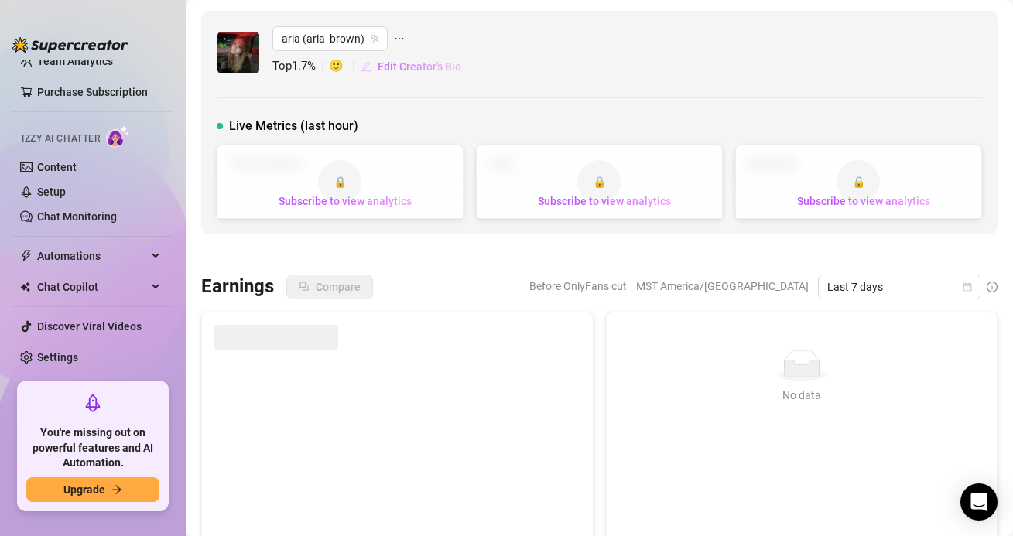
click at [381, 64] on span "Edit Creator's Bio" at bounding box center [419, 66] width 84 height 12
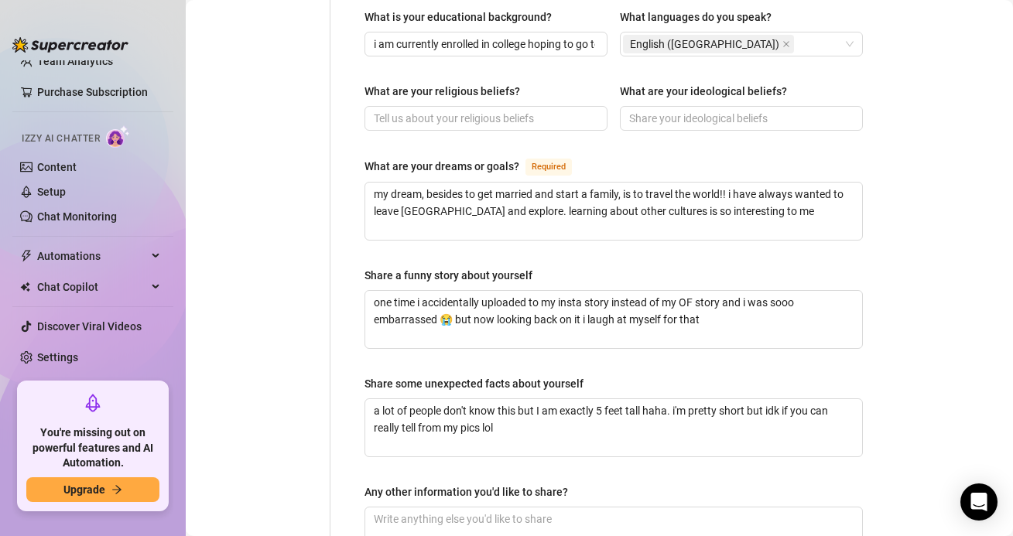
scroll to position [1046, 0]
